Goal: Task Accomplishment & Management: Manage account settings

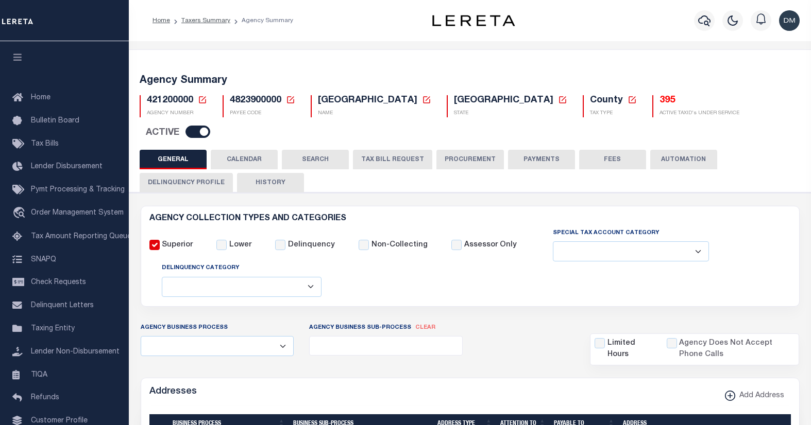
select select
click at [182, 150] on button "GENERAL" at bounding box center [173, 160] width 67 height 20
click at [233, 150] on button "CALENDAR" at bounding box center [244, 160] width 67 height 20
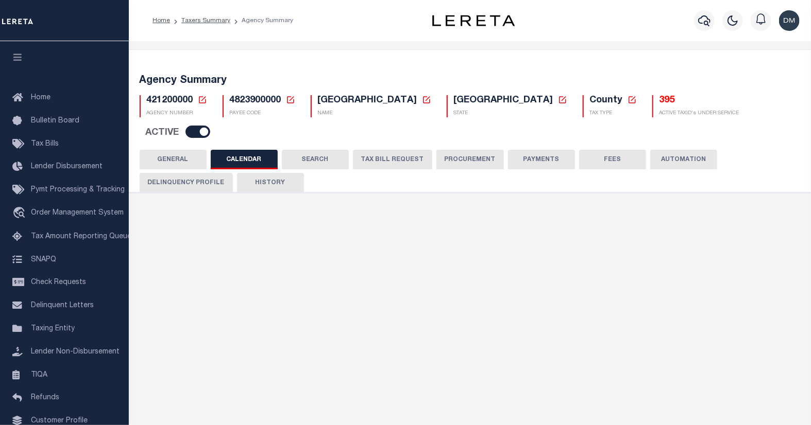
checkbox input "false"
type input "1"
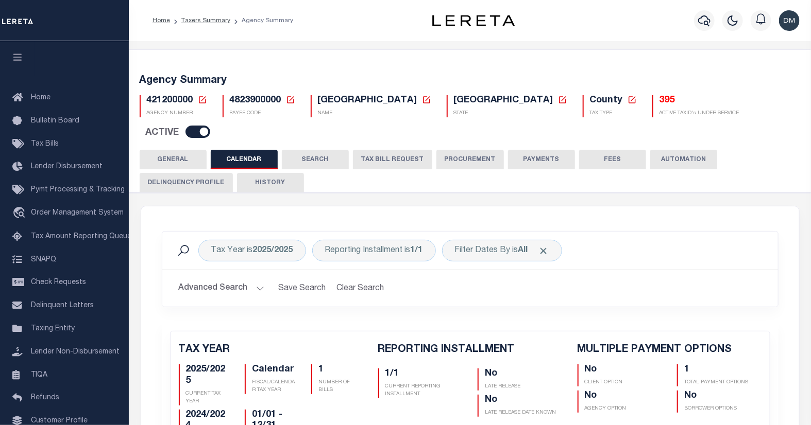
click at [313, 150] on button "SEARCH" at bounding box center [315, 160] width 67 height 20
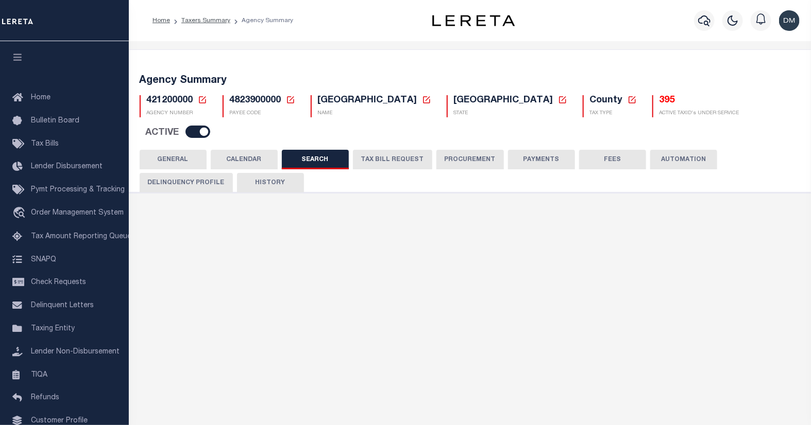
checkbox input "false"
type input "0"
type input "15000"
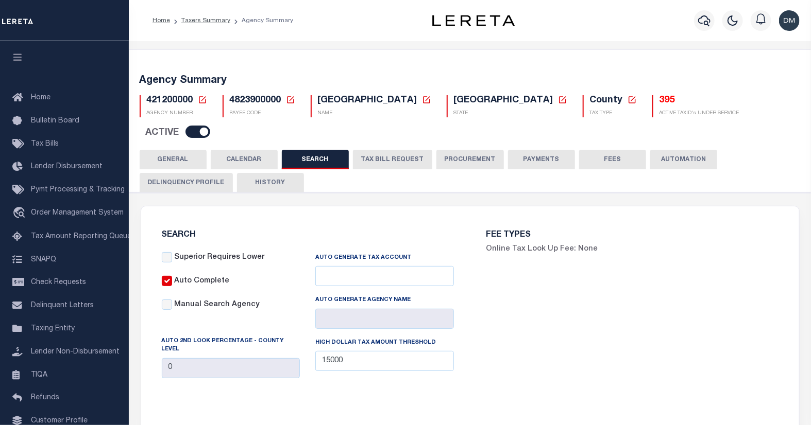
drag, startPoint x: 395, startPoint y: 132, endPoint x: 475, endPoint y: 138, distance: 80.0
click at [395, 150] on button "TAX BILL REQUEST" at bounding box center [392, 160] width 79 height 20
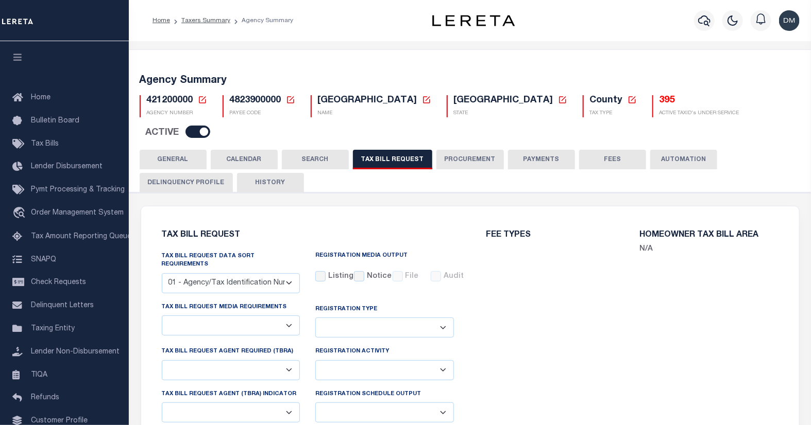
checkbox input "false"
select select "22"
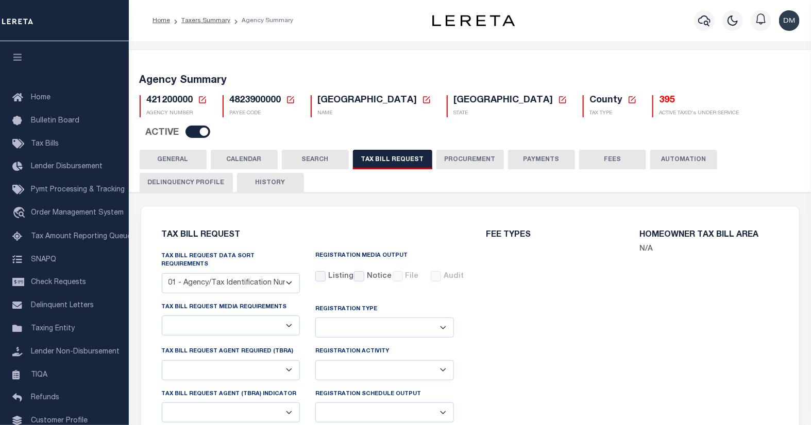
select select "true"
select select "13"
type input "L120"
select select
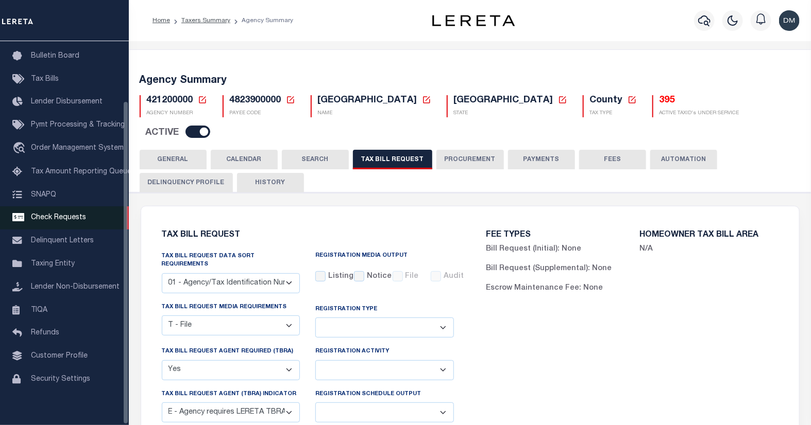
scroll to position [71, 0]
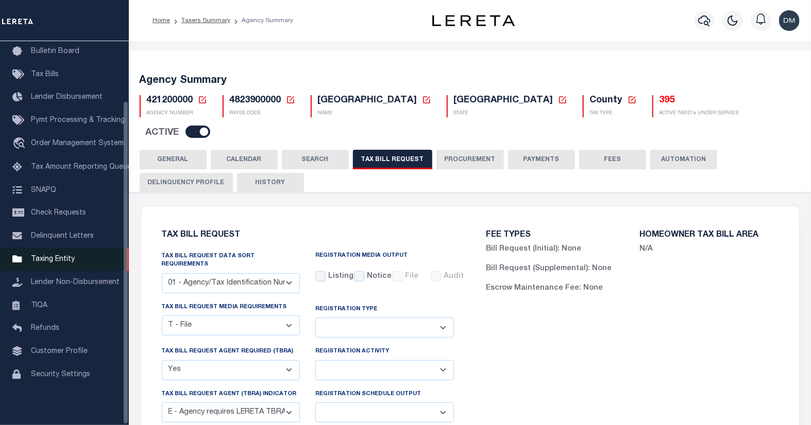
click at [45, 257] on span "Taxing Entity" at bounding box center [53, 259] width 44 height 7
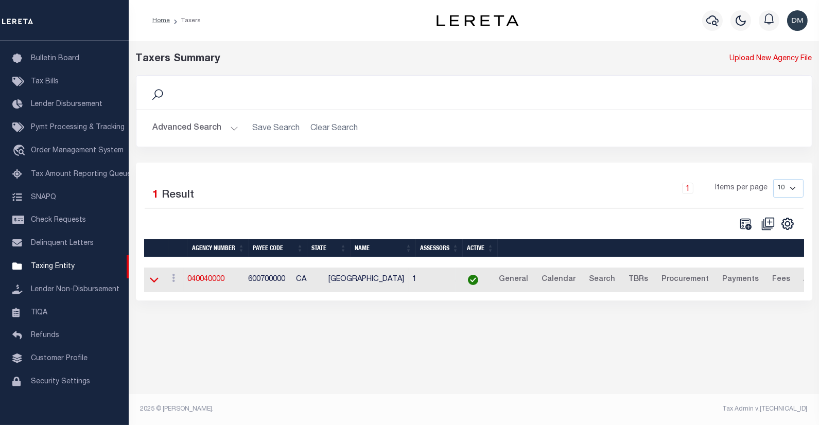
click at [153, 281] on icon at bounding box center [154, 280] width 9 height 11
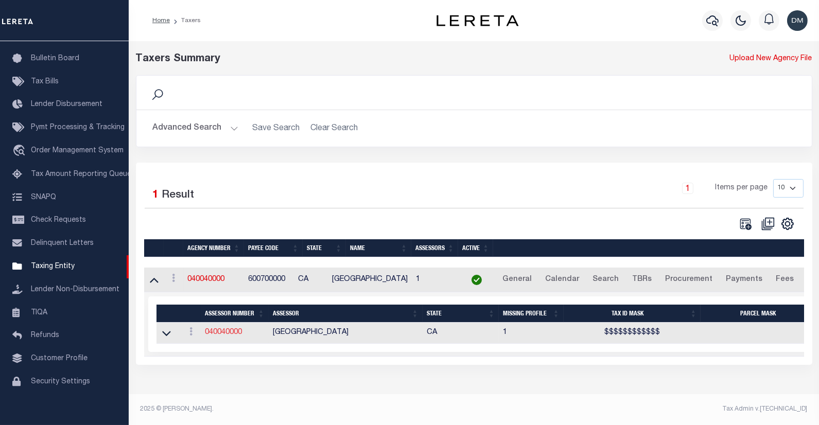
click at [232, 335] on link "040040000" at bounding box center [223, 332] width 37 height 7
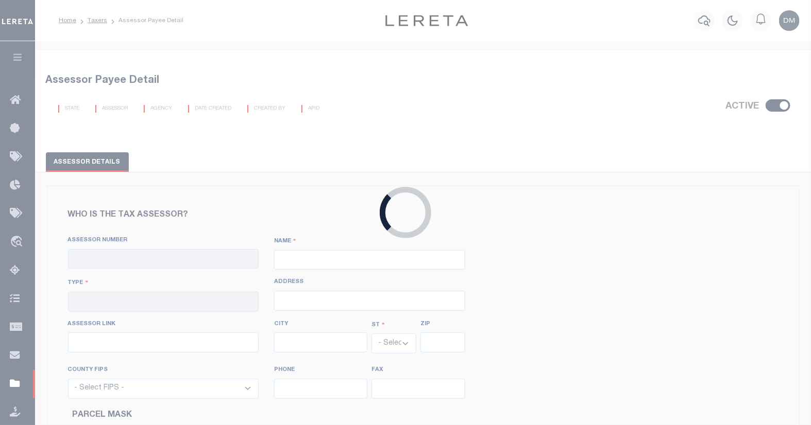
checkbox input "true"
type input "040040000"
type input "BUTTE COUNTY"
type input "00 - County"
type input "25 County Center Drive, Suite 125"
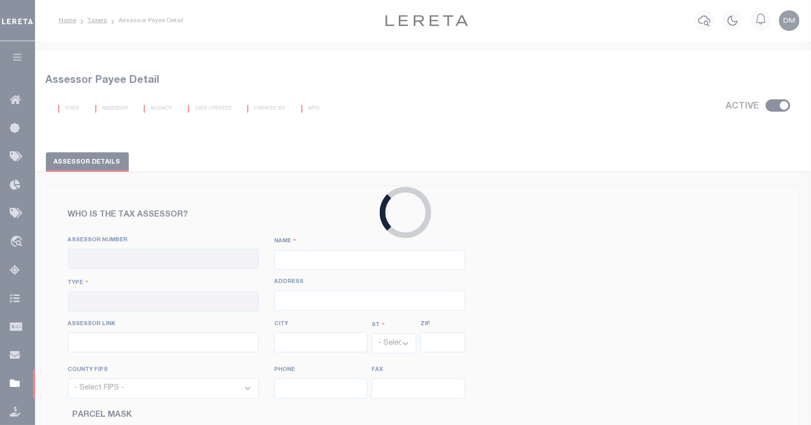
type input "http://www.buttecounty.net/assessor/Home.aspx"
type input "Oroville"
select select "CA"
type input "95965"
select select "6007"
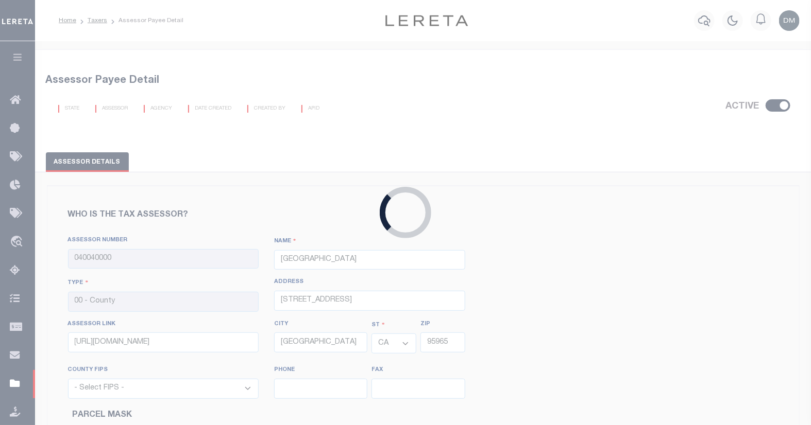
type input "530-552-3720"
type input "530-538-6551"
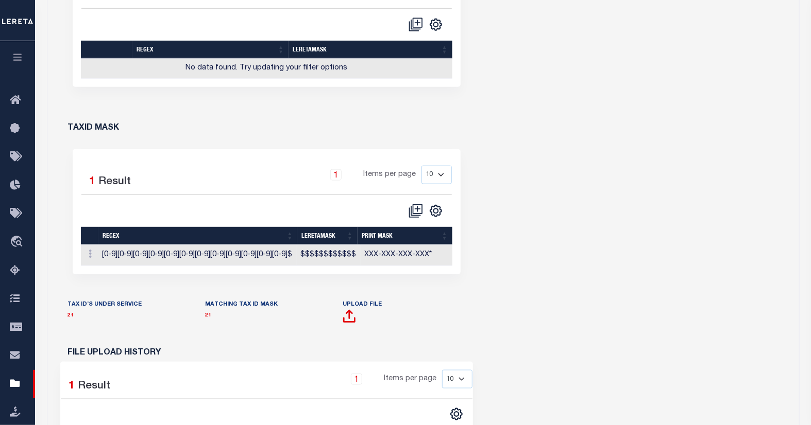
scroll to position [515, 0]
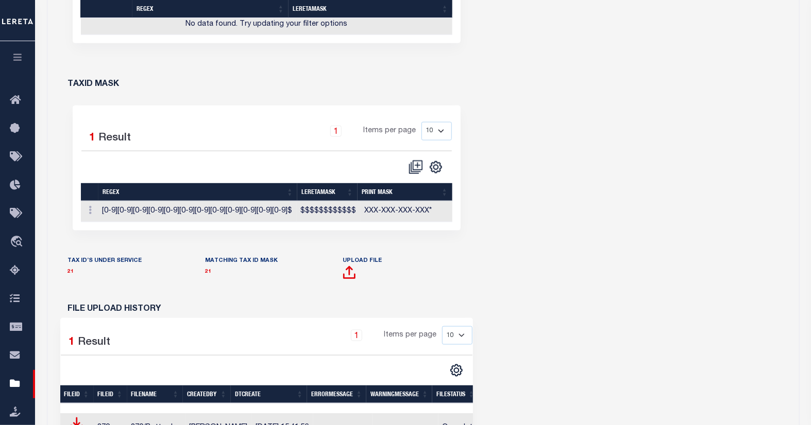
click at [210, 214] on td "[0-9][0-9][0-9][0-9][0-9][0-9][0-9][0-9][0-9][0-9][0-9][0-9]$" at bounding box center [197, 211] width 198 height 21
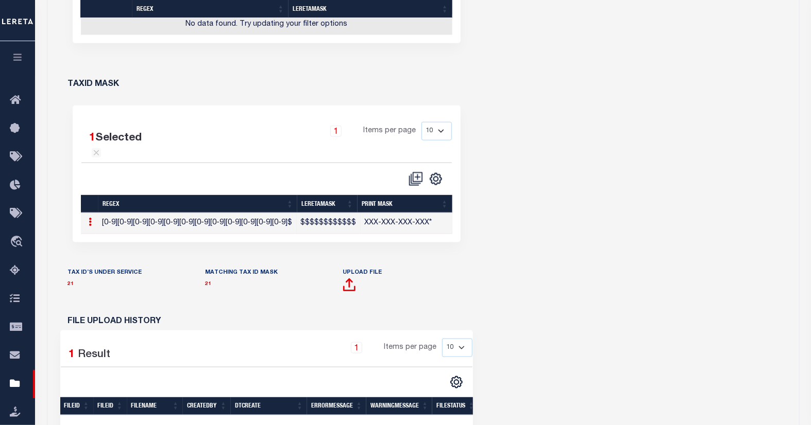
click at [114, 224] on td "[0-9][0-9][0-9][0-9][0-9][0-9][0-9][0-9][0-9][0-9][0-9][0-9]$" at bounding box center [197, 223] width 198 height 21
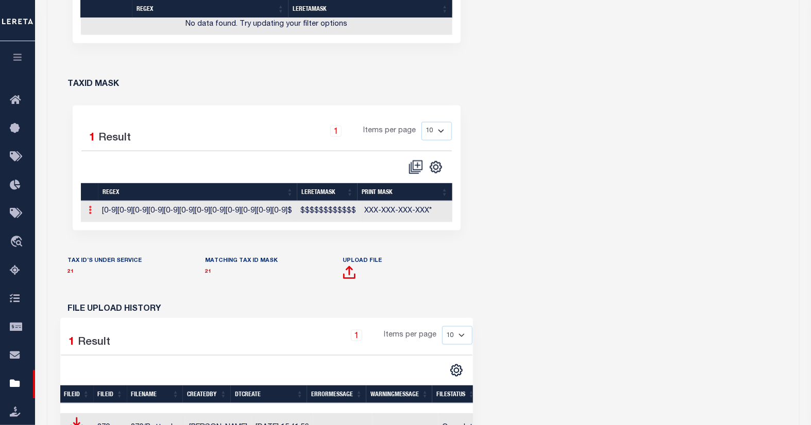
click at [89, 214] on icon at bounding box center [90, 210] width 3 height 8
click at [117, 224] on link "Edit TaxID Mask" at bounding box center [126, 226] width 80 height 17
type input "$$$$$$$$$$$$"
type input "XXX-XXX-XXX-XXX*"
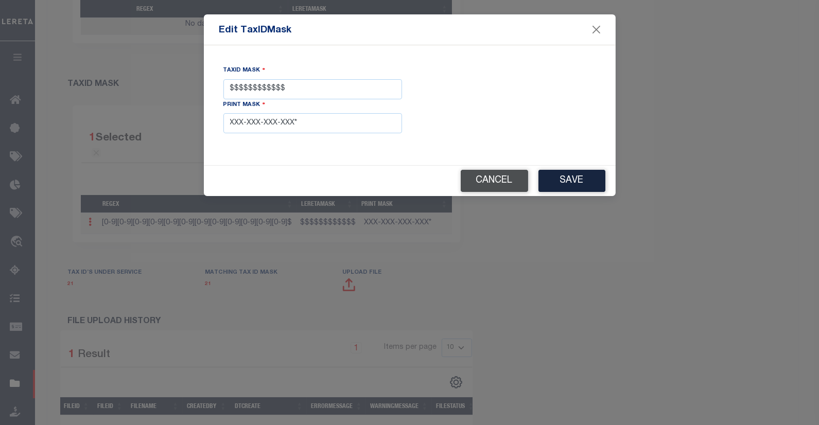
click at [490, 184] on button "Cancel" at bounding box center [494, 181] width 67 height 22
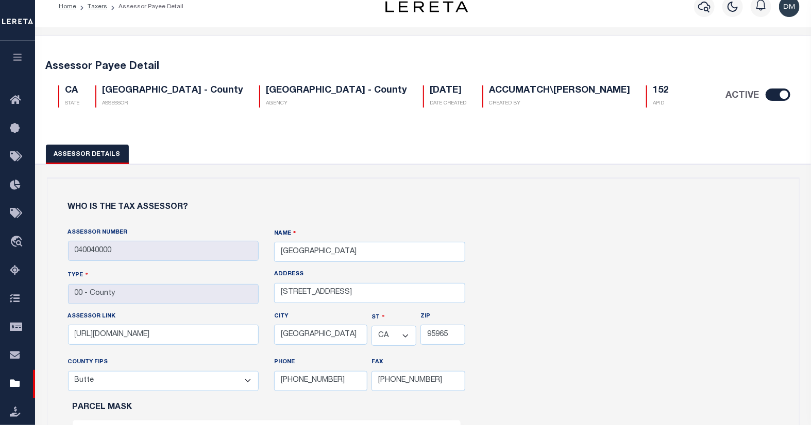
scroll to position [0, 0]
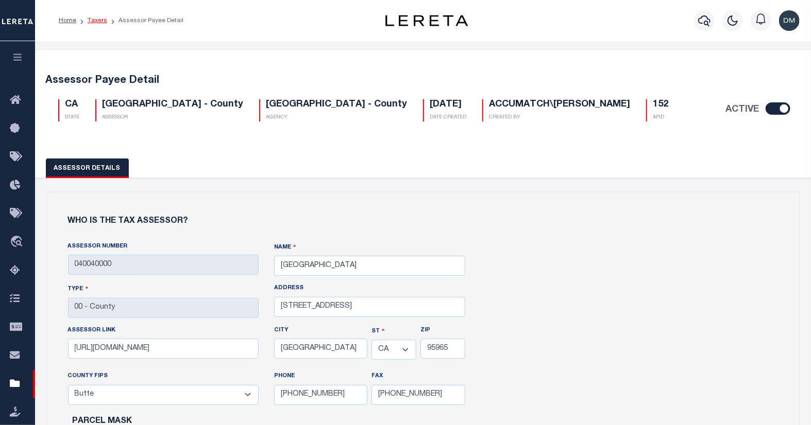
click at [95, 21] on link "Taxers" at bounding box center [98, 21] width 20 height 6
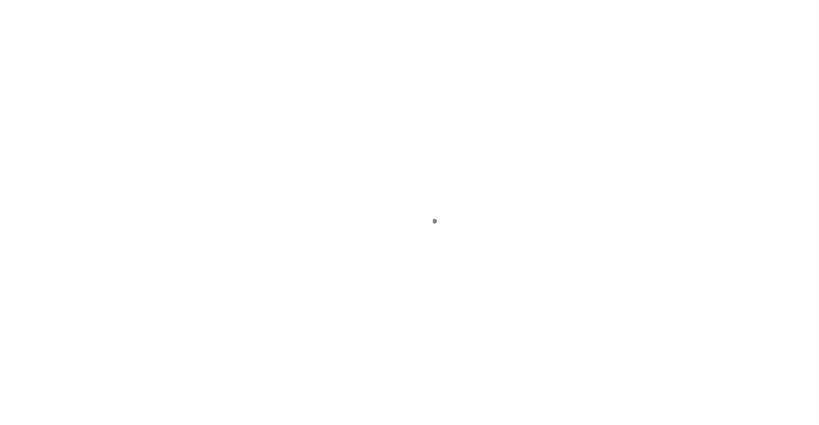
scroll to position [71, 0]
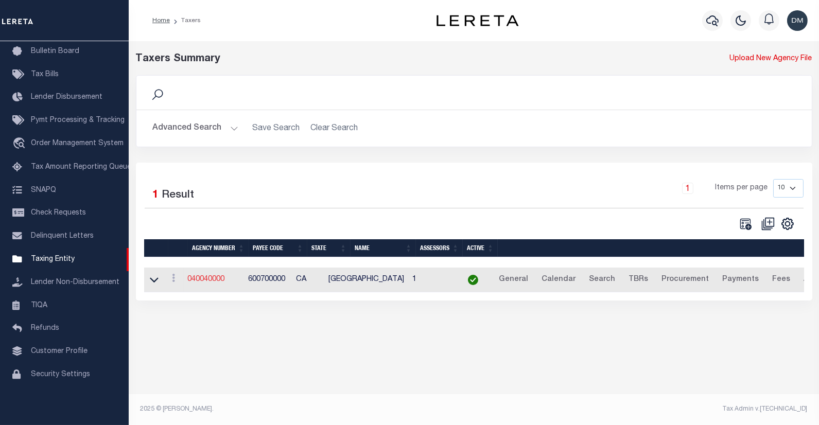
click at [208, 283] on link "040040000" at bounding box center [206, 279] width 37 height 7
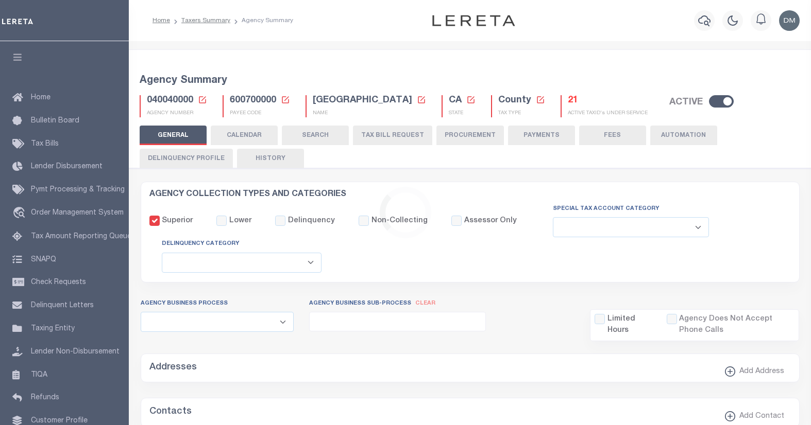
select select
